Goal: Information Seeking & Learning: Learn about a topic

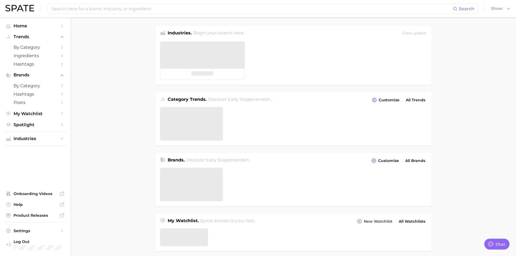
type textarea "x"
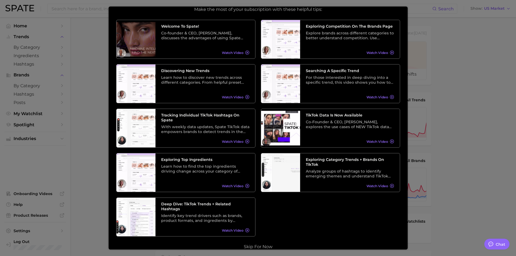
scroll to position [25, 0]
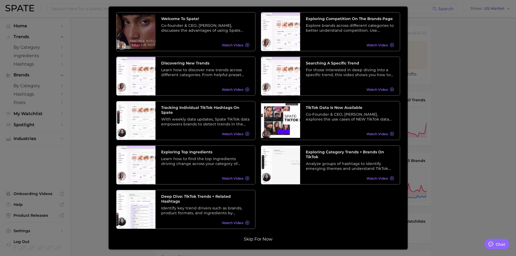
click at [250, 239] on button "Skip for now" at bounding box center [258, 239] width 32 height 5
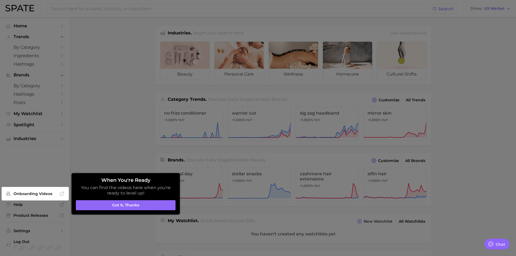
drag, startPoint x: 131, startPoint y: 203, endPoint x: 156, endPoint y: 211, distance: 26.4
click at [131, 203] on button "Got it, thanks" at bounding box center [126, 205] width 100 height 10
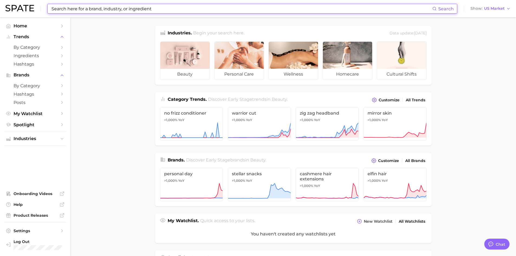
click at [112, 9] on input at bounding box center [242, 8] width 382 height 9
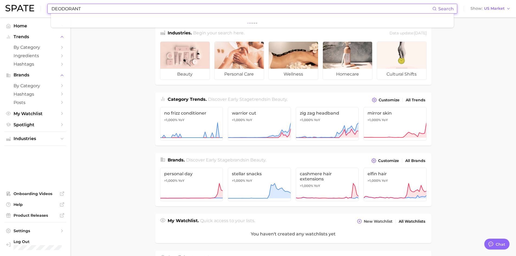
type input "DEODORANT"
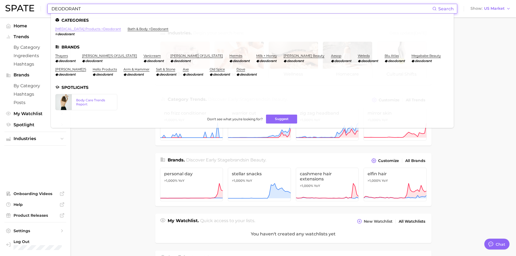
click at [91, 30] on link "[MEDICAL_DATA] products > deodorant" at bounding box center [88, 29] width 66 height 4
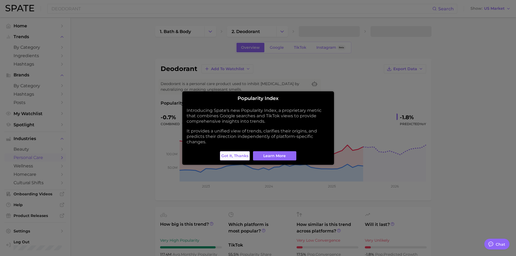
click at [236, 157] on span "Got it, thanks" at bounding box center [234, 156] width 27 height 5
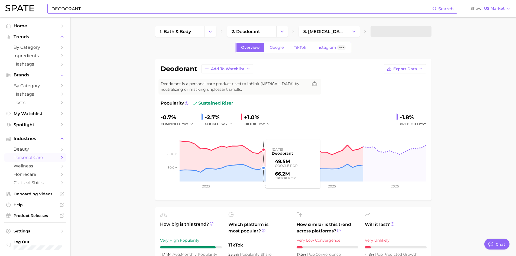
type textarea "x"
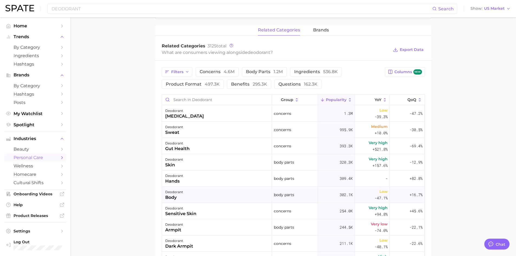
scroll to position [271, 0]
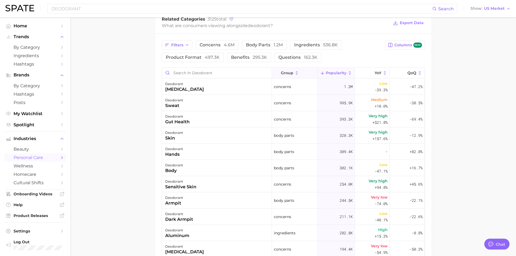
click at [295, 75] on icon at bounding box center [297, 73] width 5 height 5
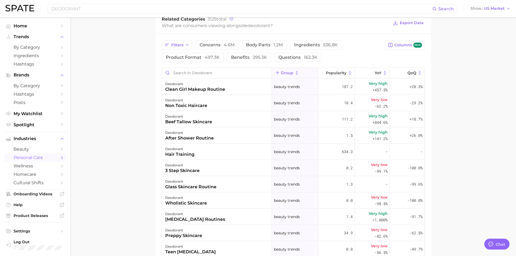
click at [141, 148] on main "1. bath & body 2. deodorant 3. [MEDICAL_DATA] products 4. deodorant Overview Go…" at bounding box center [293, 51] width 446 height 611
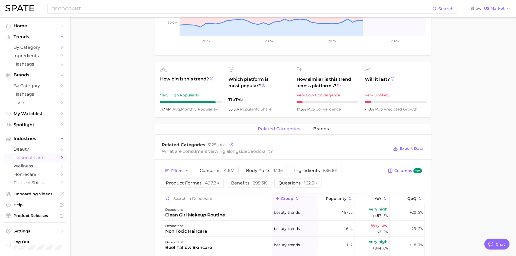
scroll to position [182, 0]
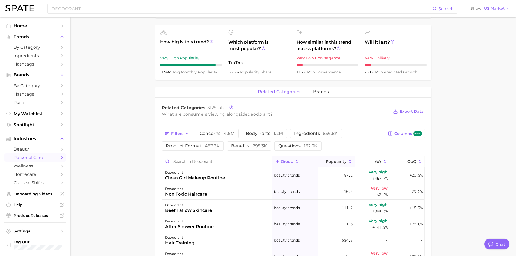
click at [342, 158] on button "Popularity" at bounding box center [336, 161] width 37 height 11
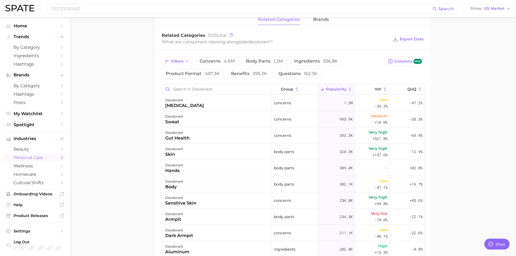
scroll to position [264, 0]
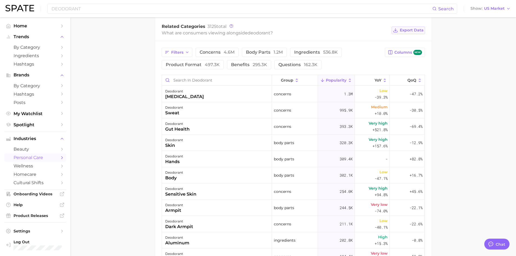
click at [401, 29] on span "Export Data" at bounding box center [412, 30] width 24 height 5
click at [462, 112] on main "1. bath & body 2. deodorant 3. [MEDICAL_DATA] products 4. deodorant Overview Go…" at bounding box center [293, 59] width 446 height 611
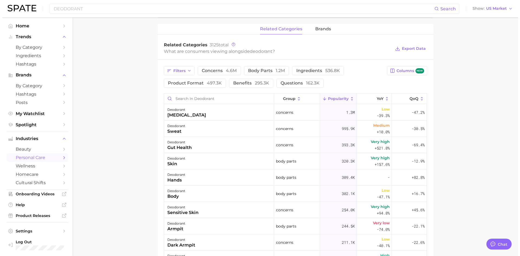
scroll to position [210, 0]
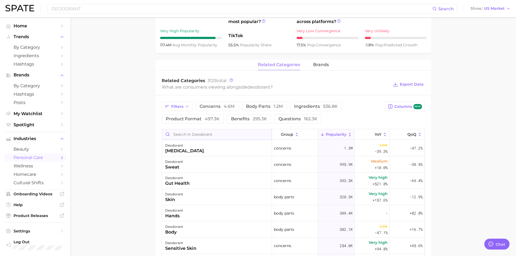
click at [200, 134] on input "Search in deodorant" at bounding box center [217, 134] width 110 height 10
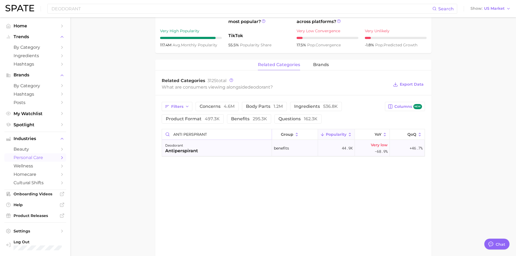
type input "ANTI PERSPRANT"
click at [218, 152] on div "deodorant [MEDICAL_DATA]" at bounding box center [217, 148] width 110 height 16
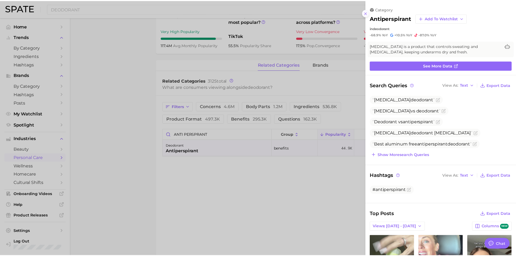
scroll to position [0, 0]
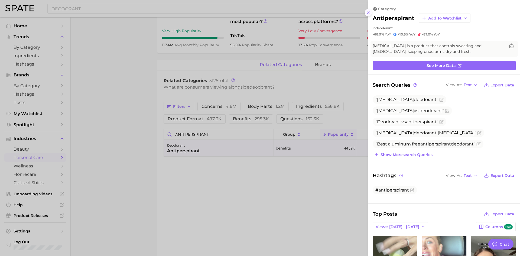
click at [366, 14] on icon at bounding box center [368, 13] width 4 height 4
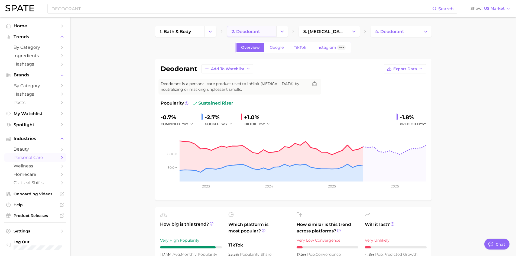
click at [258, 31] on span "2. deodorant" at bounding box center [246, 31] width 28 height 5
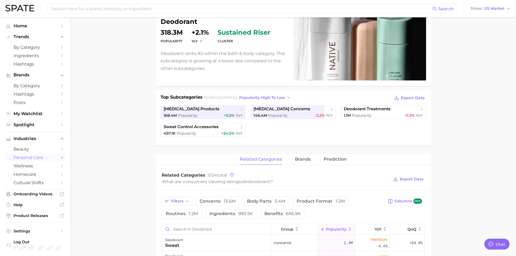
scroll to position [59, 0]
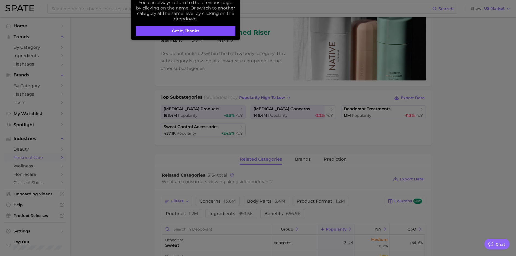
click at [188, 33] on button "Got it, thanks" at bounding box center [186, 31] width 100 height 10
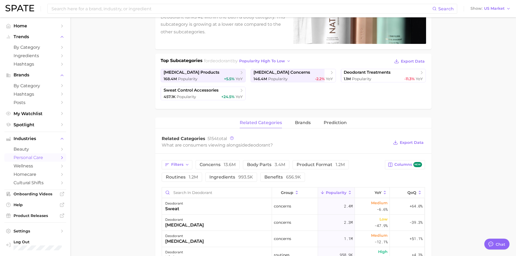
scroll to position [81, 0]
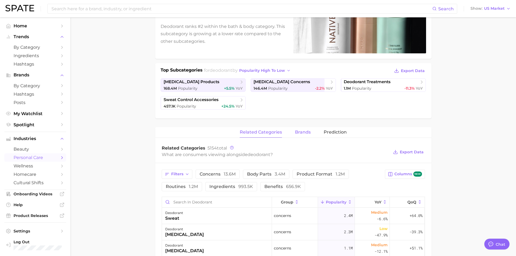
click at [304, 130] on span "brands" at bounding box center [303, 132] width 16 height 5
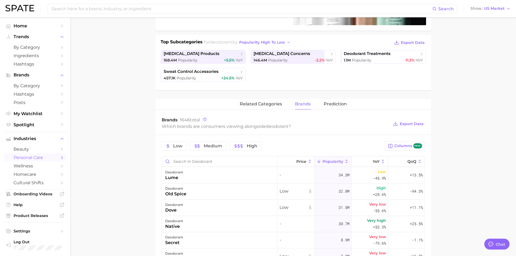
scroll to position [27, 0]
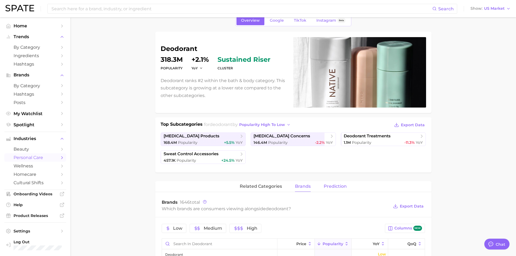
click at [344, 186] on span "Prediction" at bounding box center [335, 186] width 23 height 5
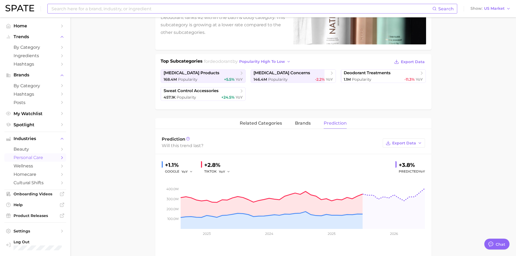
scroll to position [38, 0]
